Goal: Information Seeking & Learning: Stay updated

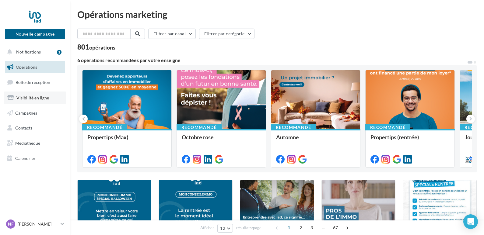
click at [37, 96] on span "Visibilité en ligne" at bounding box center [32, 97] width 33 height 5
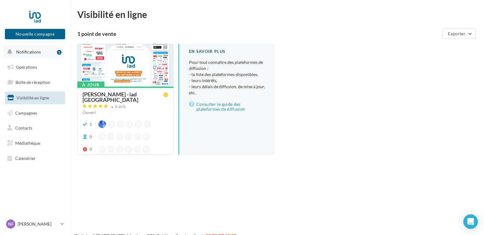
click at [39, 54] on button "Notifications 1" at bounding box center [34, 52] width 60 height 13
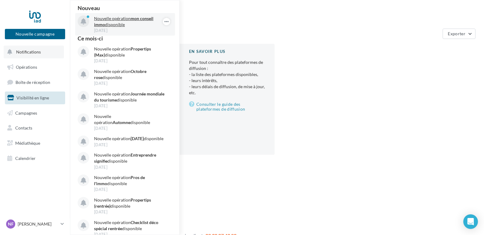
click at [127, 20] on p "Nouvelle opération mon conseil immo disponible" at bounding box center [129, 22] width 71 height 12
